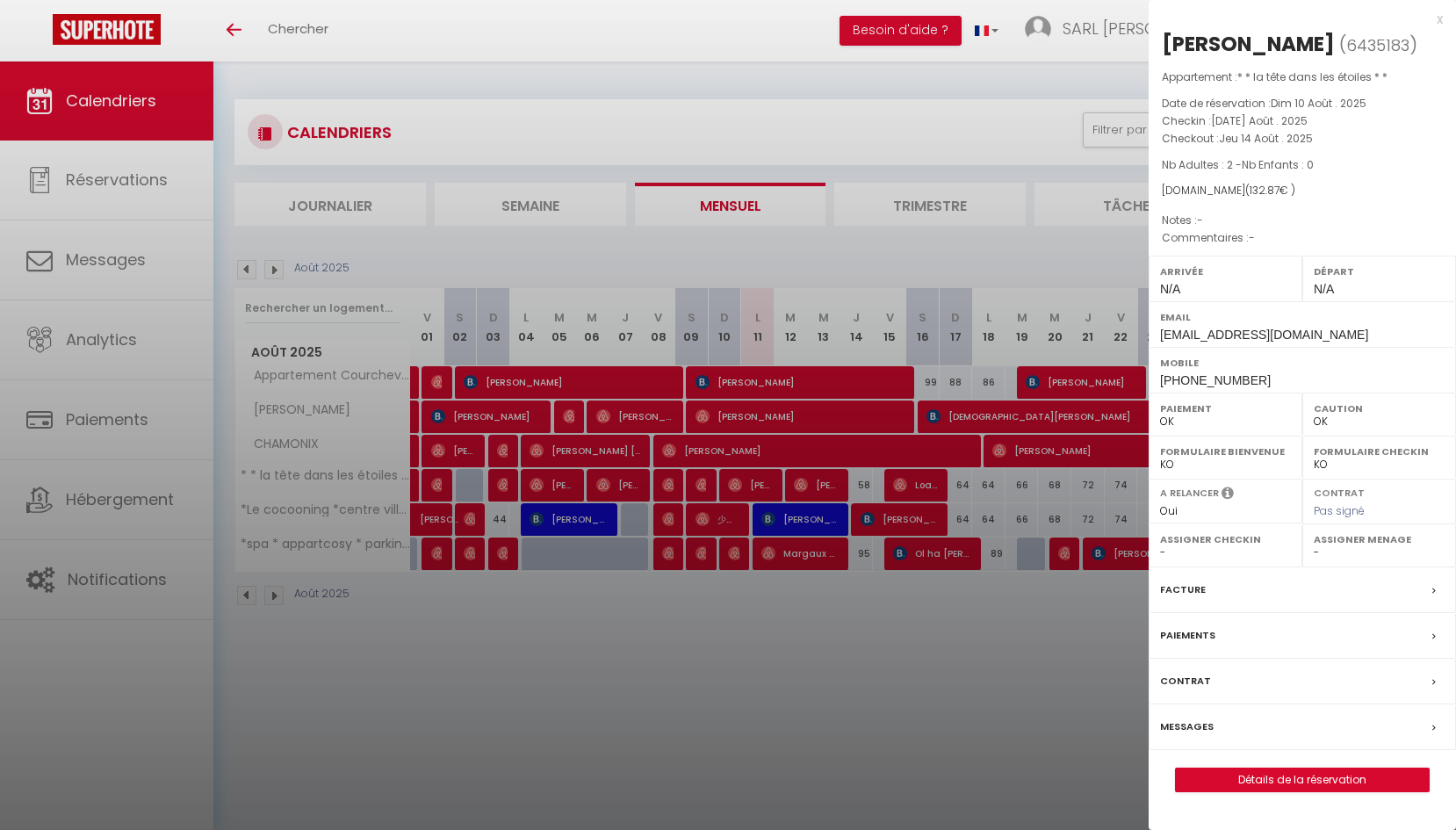
select select "0"
drag, startPoint x: 820, startPoint y: 674, endPoint x: 784, endPoint y: 639, distance: 50.2
click at [820, 673] on div at bounding box center [728, 415] width 1456 height 830
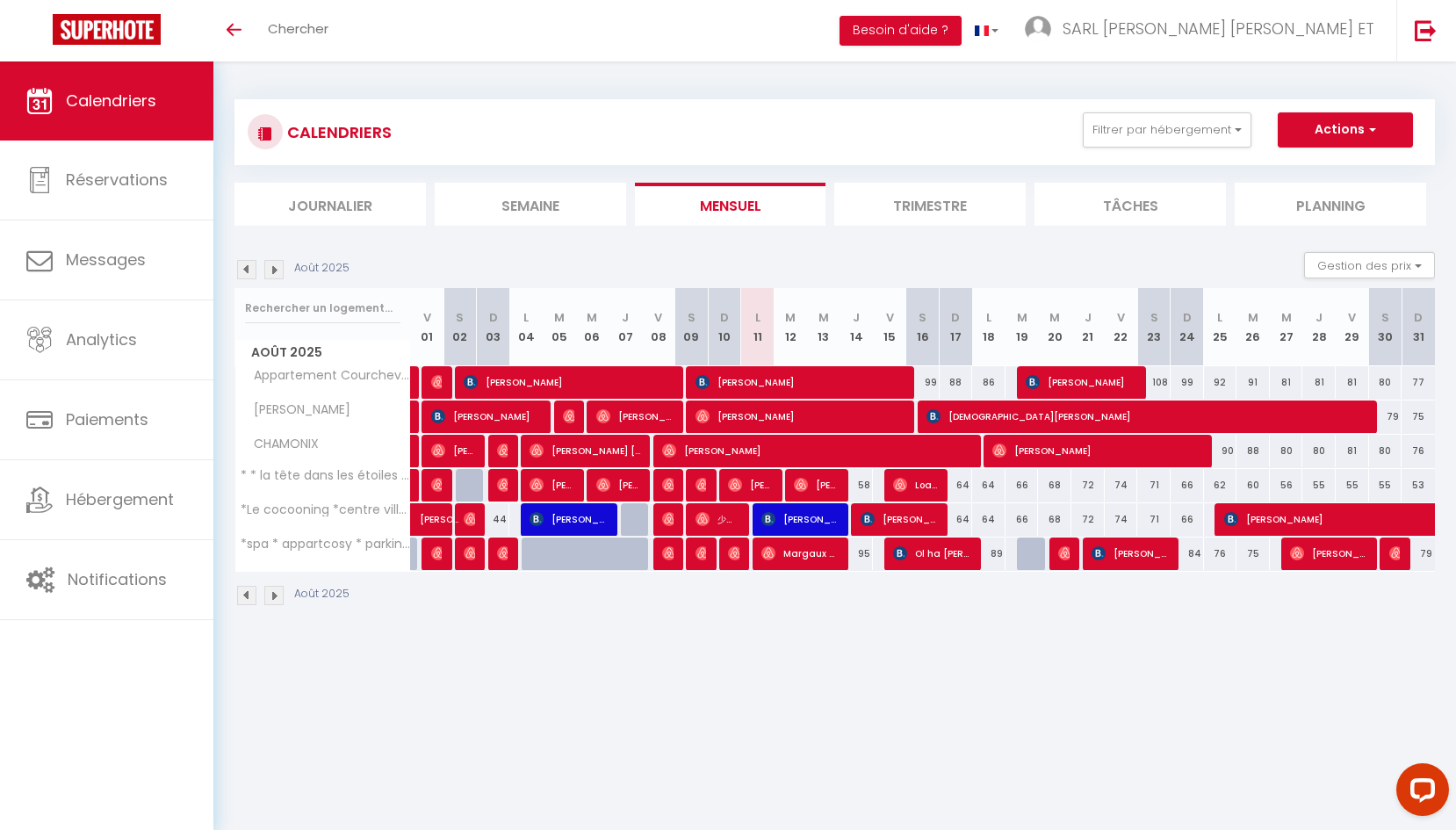
click at [791, 519] on span "[PERSON_NAME]" at bounding box center [800, 519] width 78 height 34
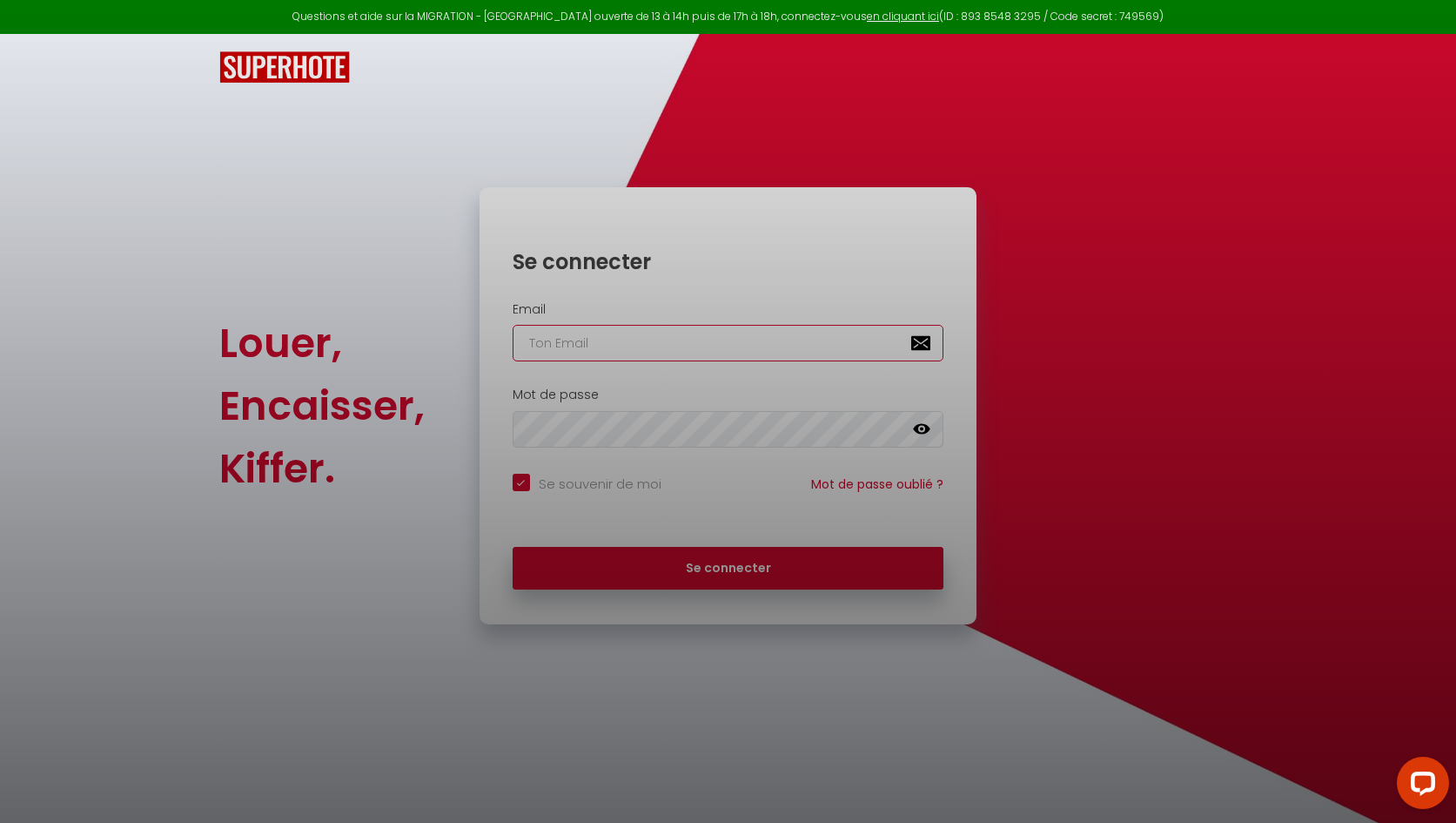
type input "[EMAIL_ADDRESS][PERSON_NAME][DOMAIN_NAME]"
checkbox input "true"
click at [710, 572] on div at bounding box center [728, 412] width 1456 height 823
click at [793, 557] on div at bounding box center [728, 412] width 1456 height 823
click at [695, 570] on div at bounding box center [728, 412] width 1456 height 823
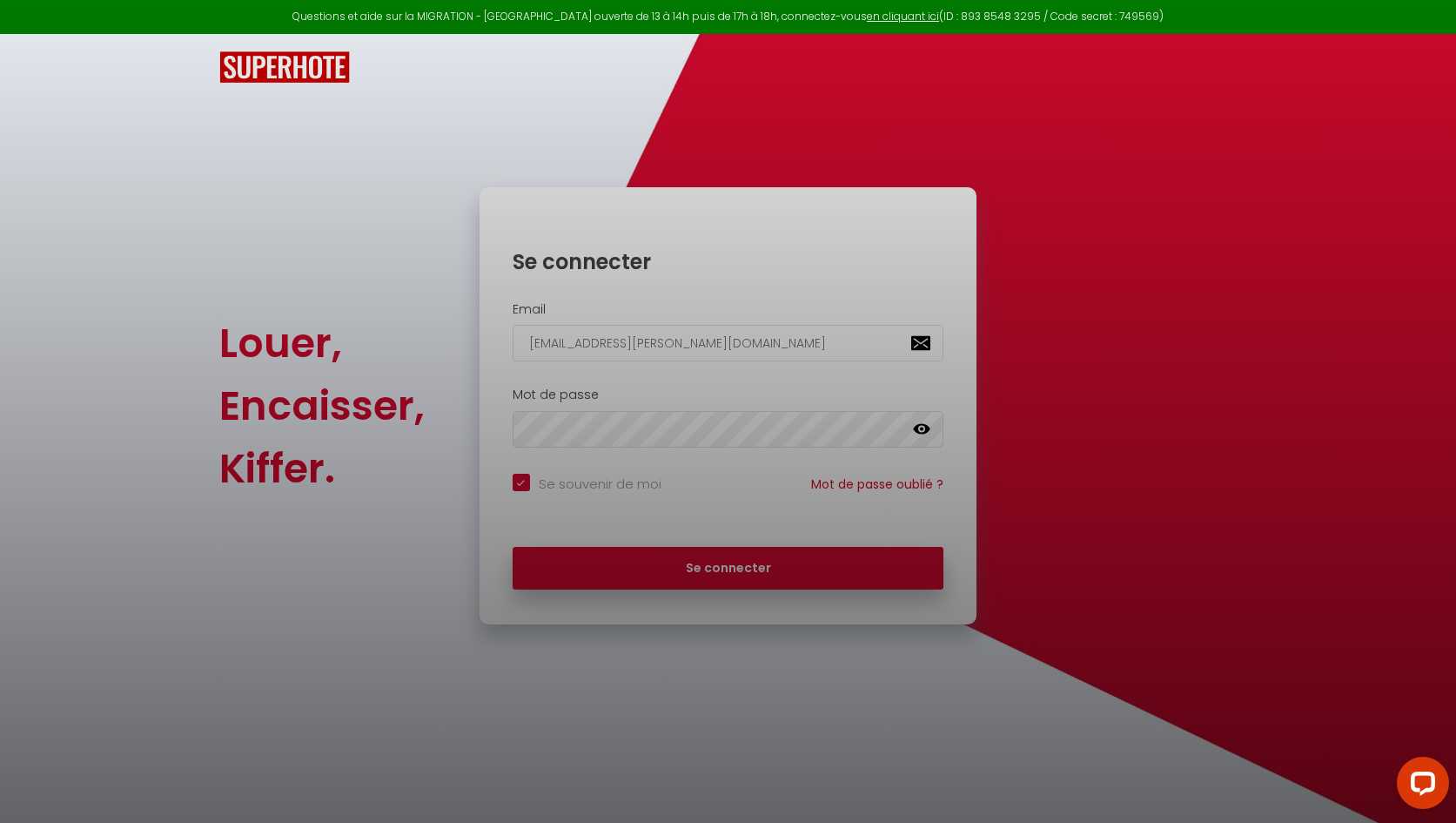
click at [695, 570] on div at bounding box center [728, 412] width 1456 height 823
click at [723, 560] on div at bounding box center [728, 412] width 1456 height 823
click at [616, 750] on div at bounding box center [728, 412] width 1456 height 823
click at [791, 563] on div at bounding box center [728, 412] width 1456 height 823
click at [786, 560] on div at bounding box center [728, 412] width 1456 height 823
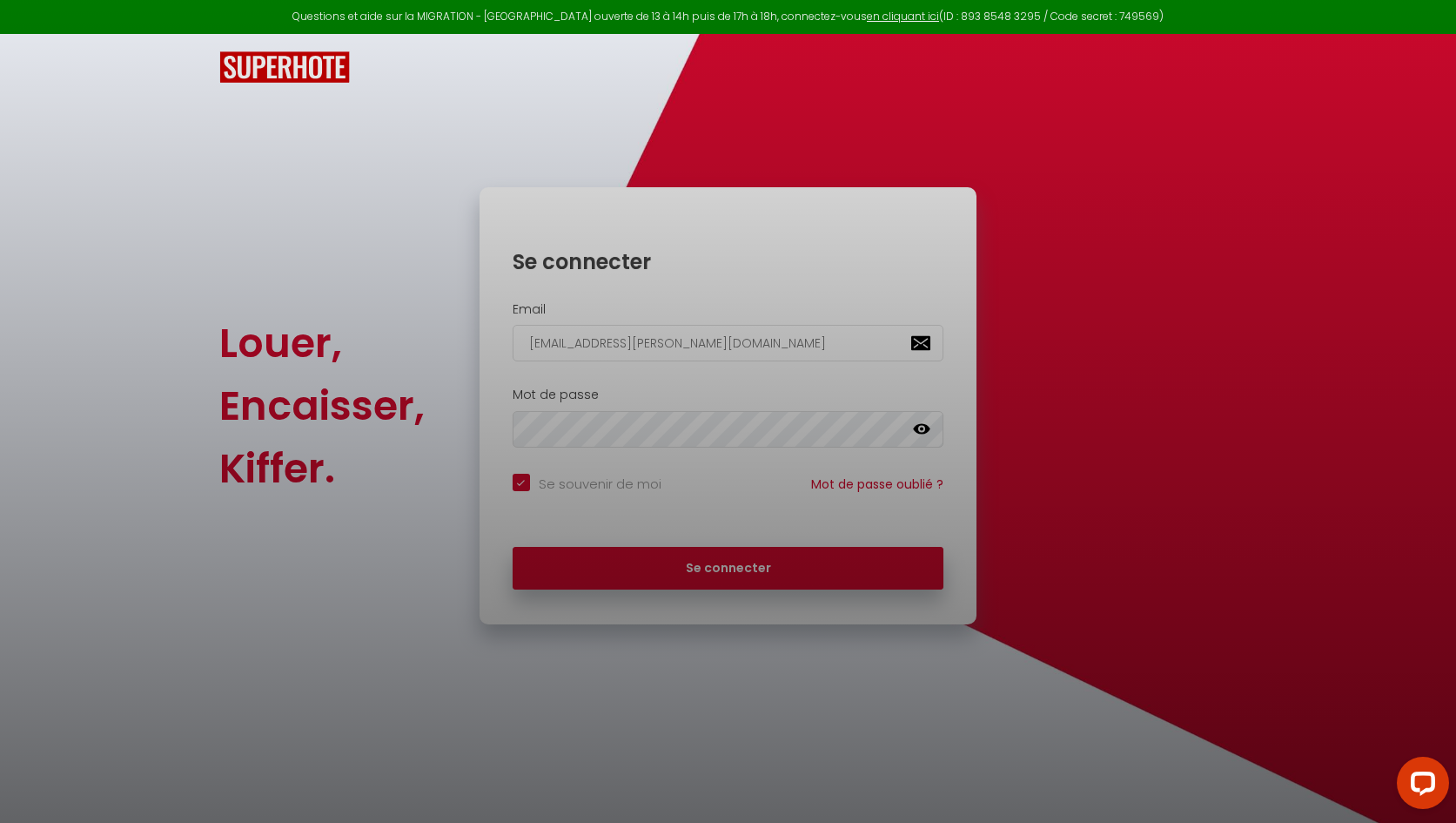
click at [695, 577] on div at bounding box center [728, 412] width 1456 height 823
click at [1410, 14] on div at bounding box center [728, 412] width 1456 height 823
click at [682, 566] on div at bounding box center [728, 412] width 1456 height 823
click at [679, 568] on div at bounding box center [728, 412] width 1456 height 823
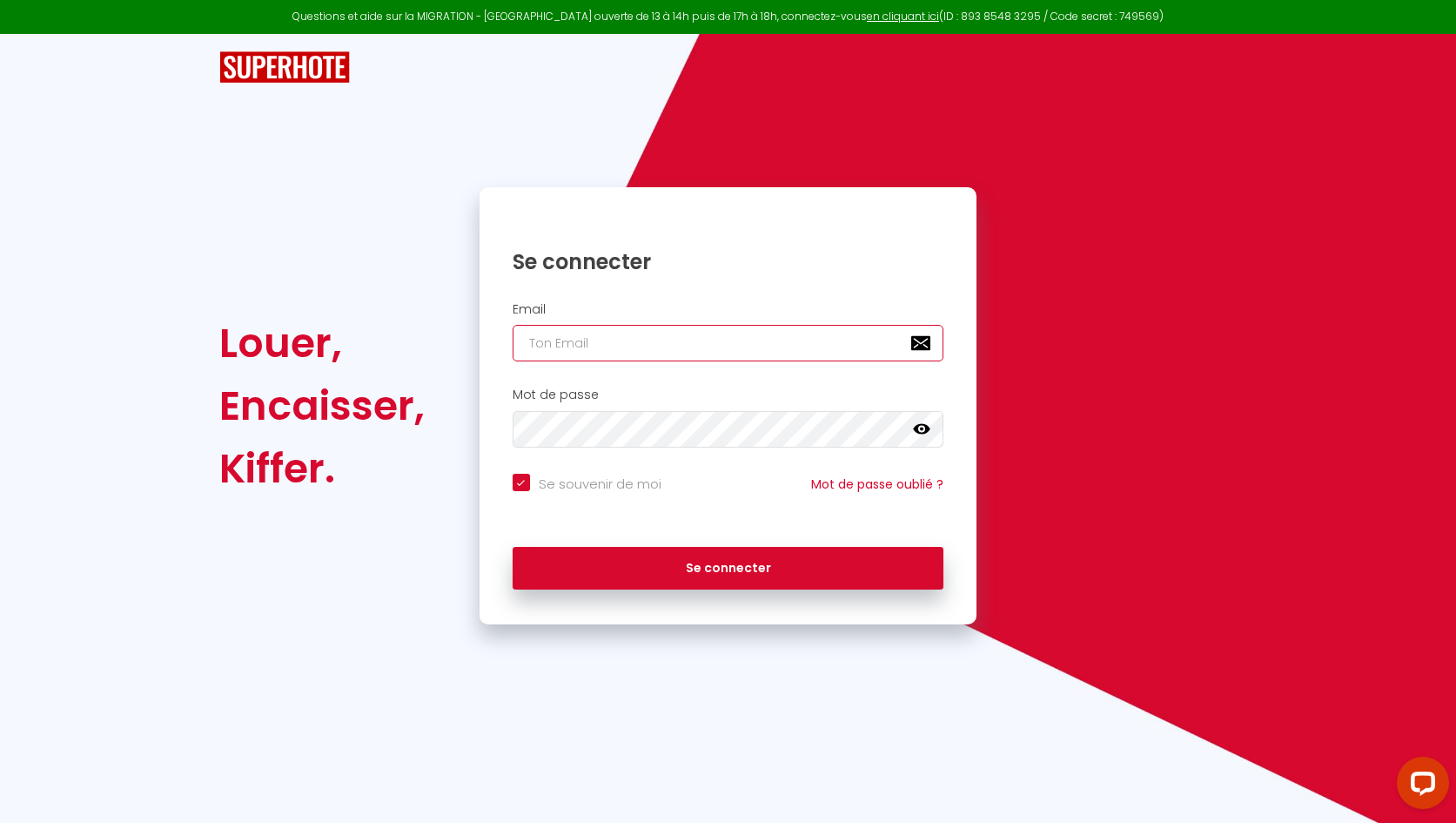
type input "[EMAIL_ADDRESS][PERSON_NAME][DOMAIN_NAME]"
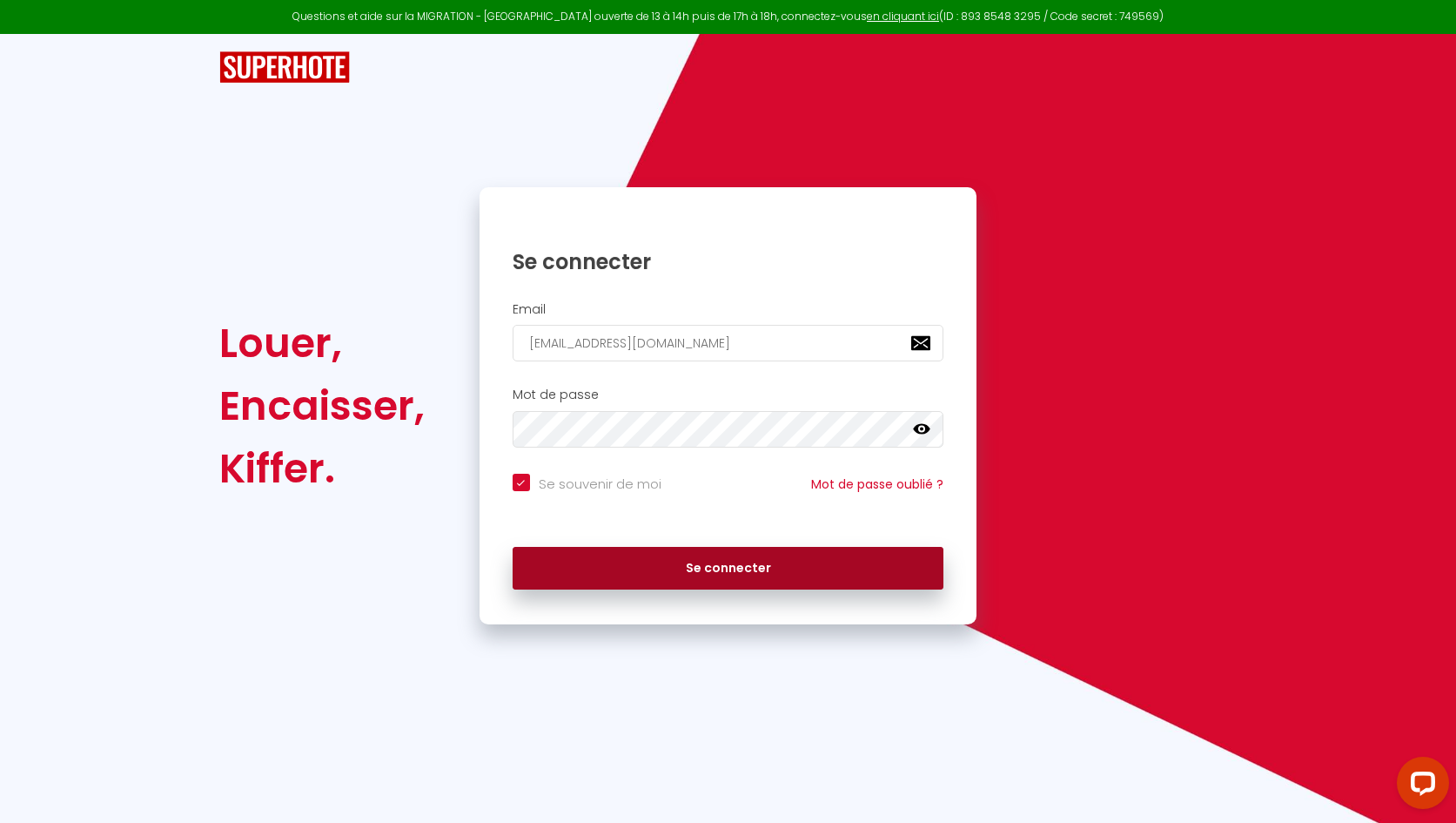
click at [732, 574] on button "Se connecter" at bounding box center [728, 568] width 432 height 43
checkbox input "true"
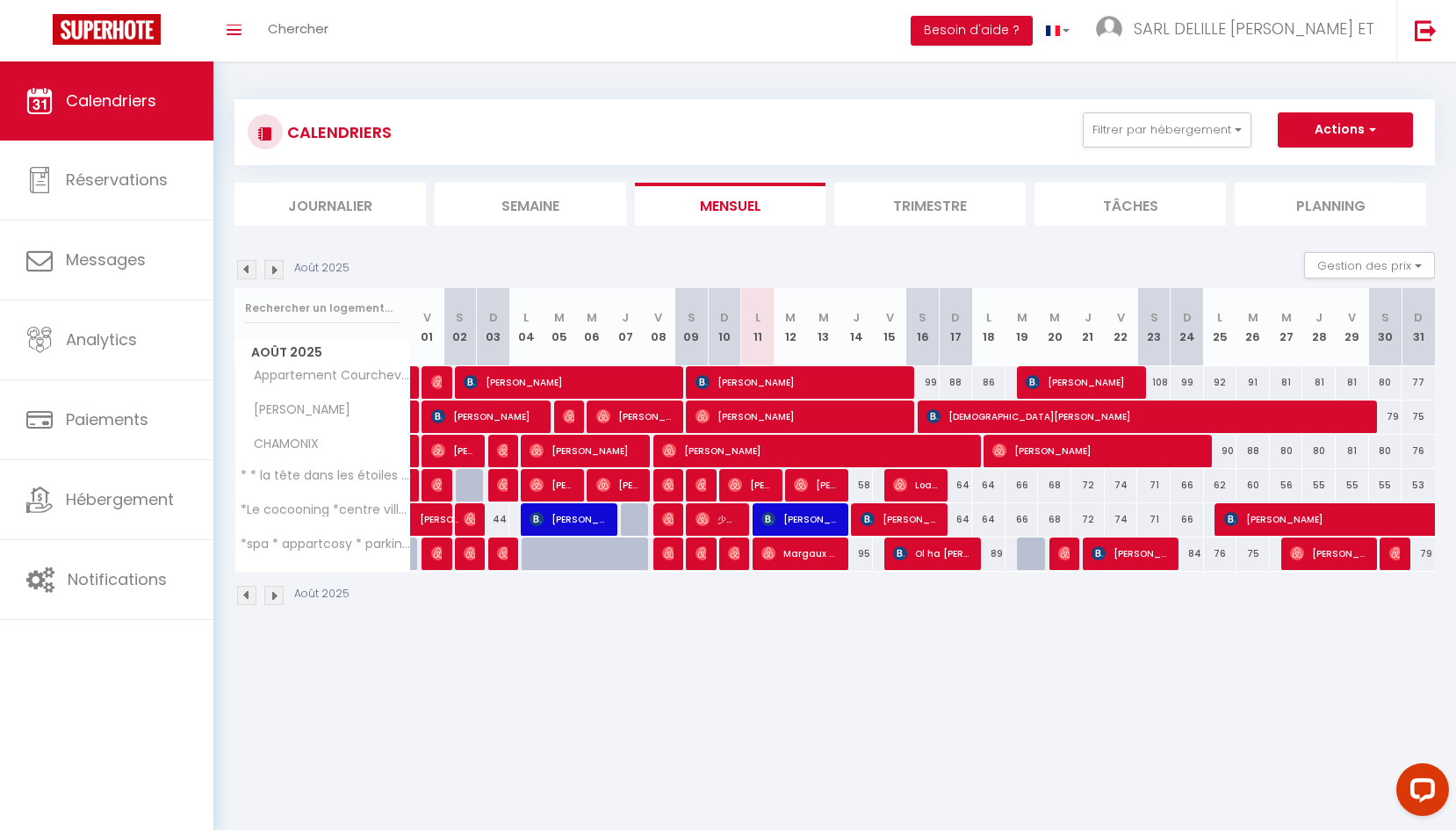
click at [939, 642] on div "CALENDRIERS Filtrer par hébergement LES JARDINS * * la tête dans les étoiles * …" at bounding box center [835, 353] width 1243 height 583
